Goal: Information Seeking & Learning: Learn about a topic

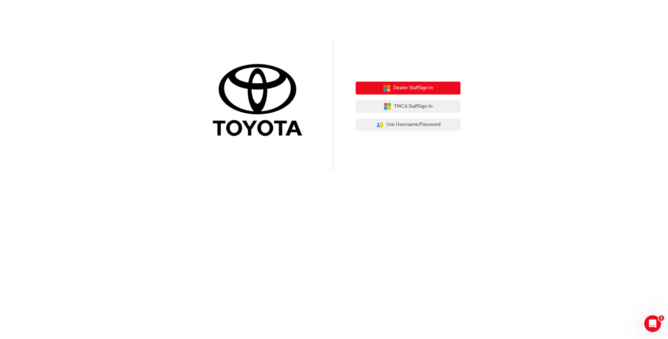
click at [424, 88] on span "Dealer Staff Sign In" at bounding box center [413, 88] width 40 height 8
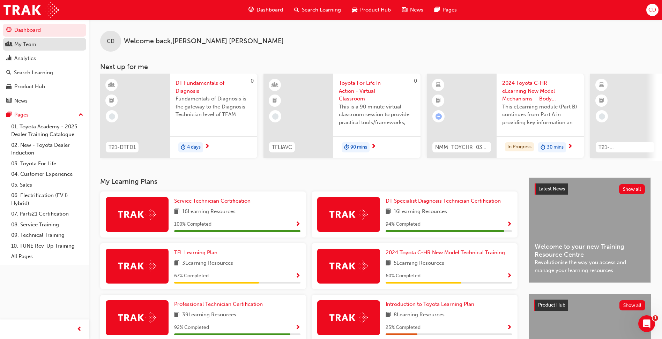
click at [22, 44] on div "My Team" at bounding box center [25, 45] width 22 height 8
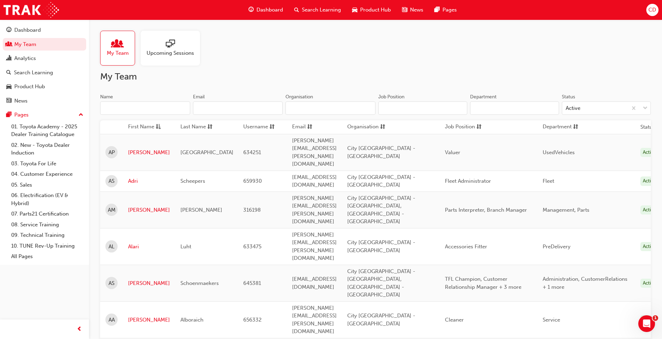
click at [492, 103] on input "Department" at bounding box center [514, 108] width 89 height 13
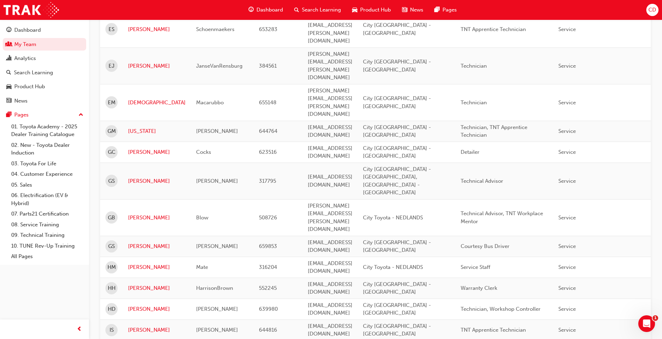
scroll to position [698, 0]
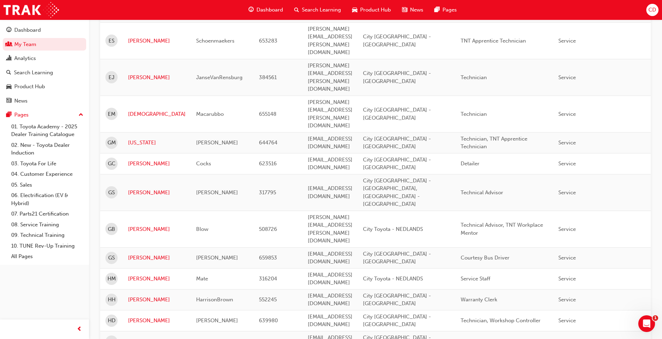
type input "service"
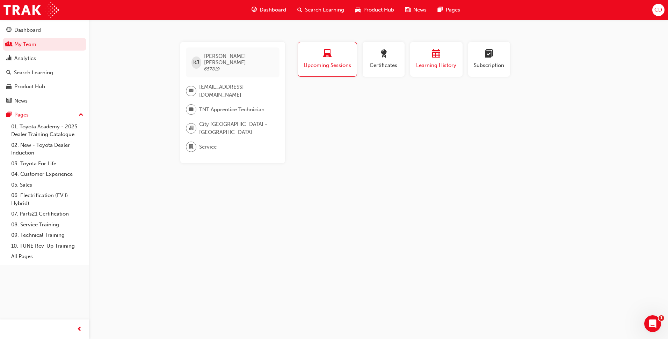
click at [437, 56] on span "calendar-icon" at bounding box center [436, 54] width 8 height 9
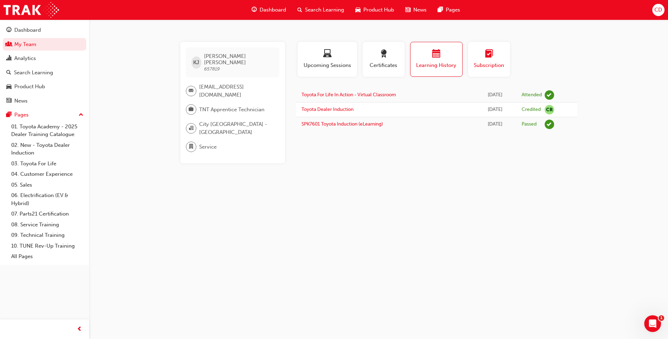
click at [488, 50] on span "learningplan-icon" at bounding box center [489, 54] width 8 height 9
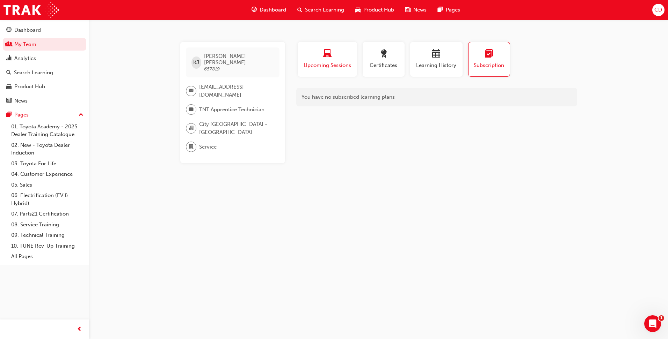
click at [310, 60] on div "Upcoming Sessions" at bounding box center [327, 60] width 49 height 20
click at [336, 7] on span "Search Learning" at bounding box center [324, 10] width 39 height 8
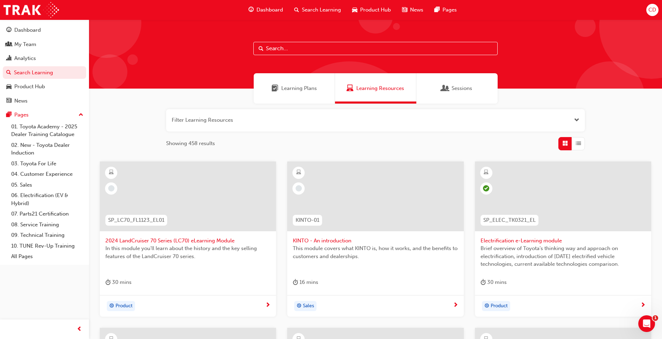
click at [306, 87] on span "Learning Plans" at bounding box center [299, 89] width 36 height 8
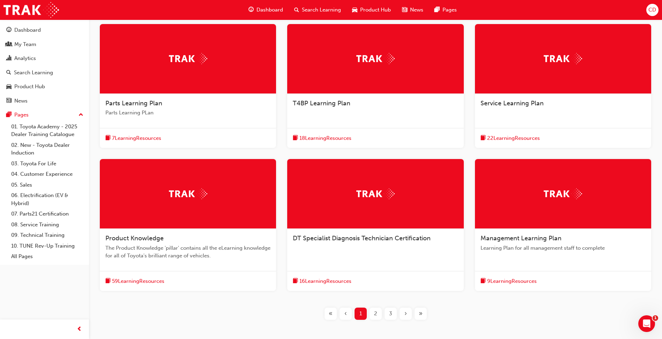
scroll to position [140, 0]
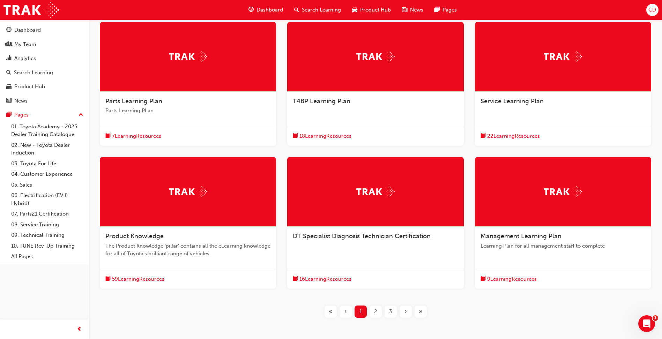
click at [376, 312] on span "2" at bounding box center [375, 312] width 3 height 8
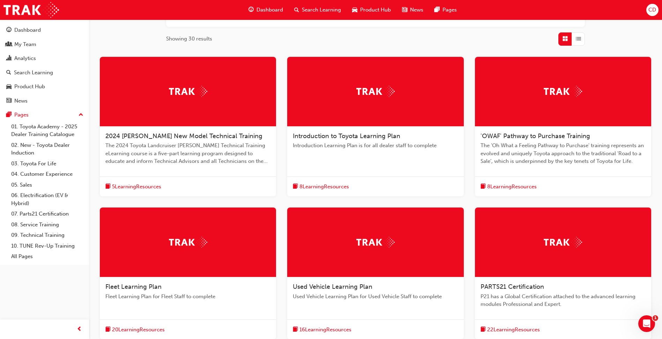
scroll to position [140, 0]
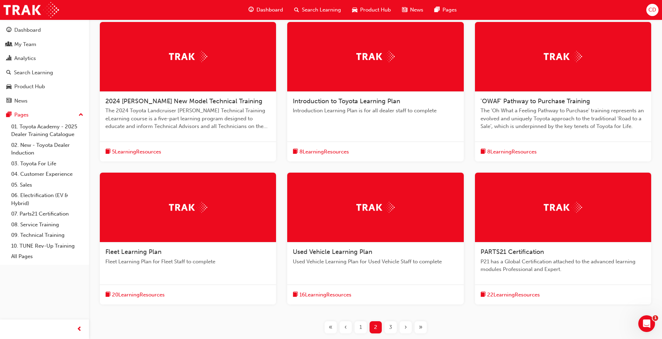
click at [393, 328] on div "3" at bounding box center [391, 328] width 12 height 12
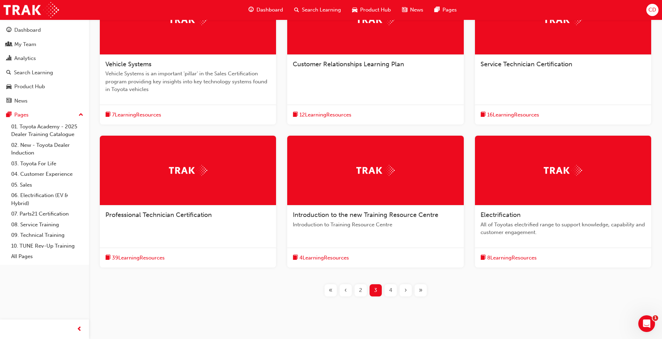
scroll to position [191, 0]
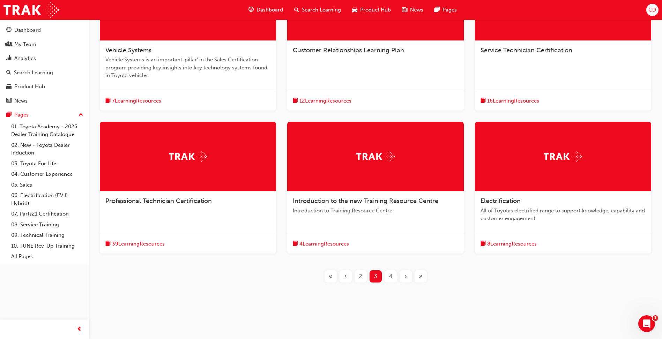
click at [331, 275] on span "«" at bounding box center [331, 277] width 4 height 8
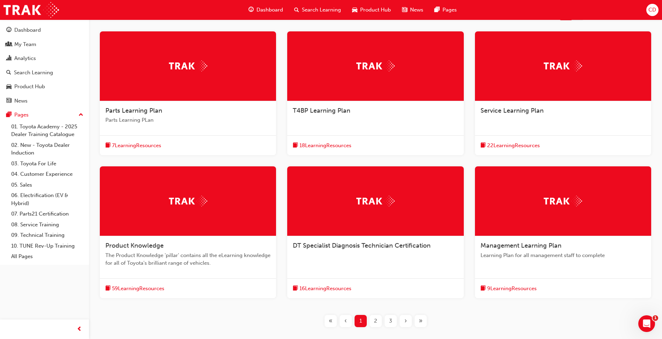
scroll to position [35, 0]
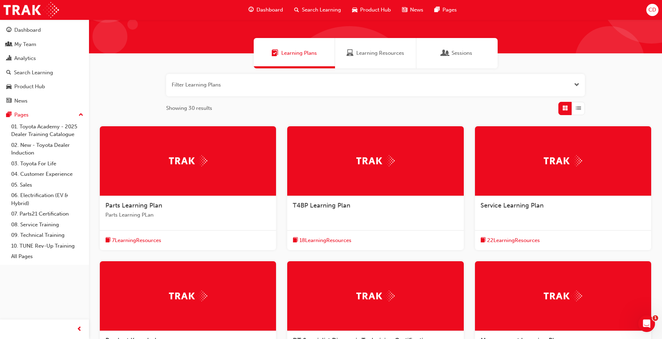
click at [512, 203] on span "Service Learning Plan" at bounding box center [512, 206] width 63 height 8
